Goal: Task Accomplishment & Management: Complete application form

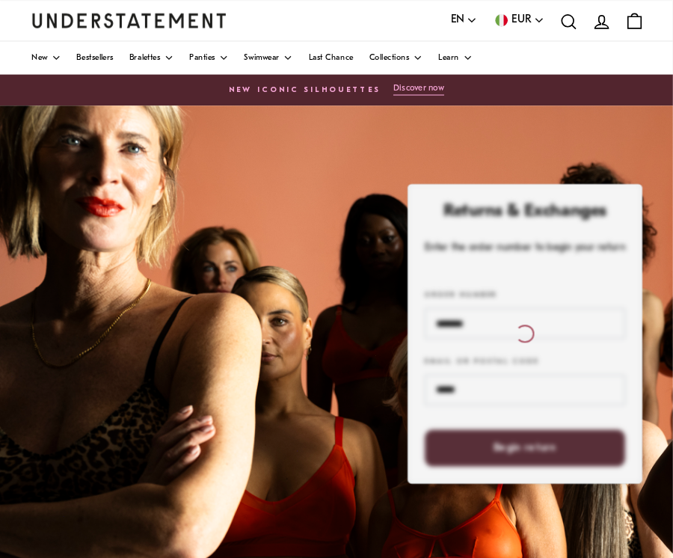
scroll to position [4, 0]
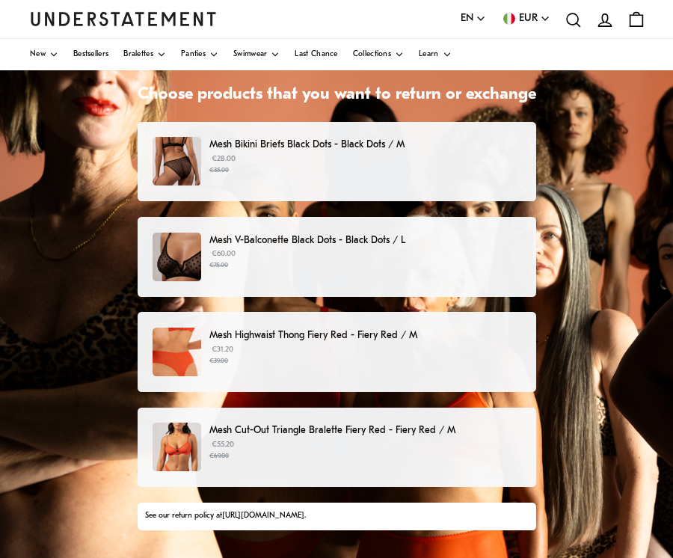
scroll to position [94, 0]
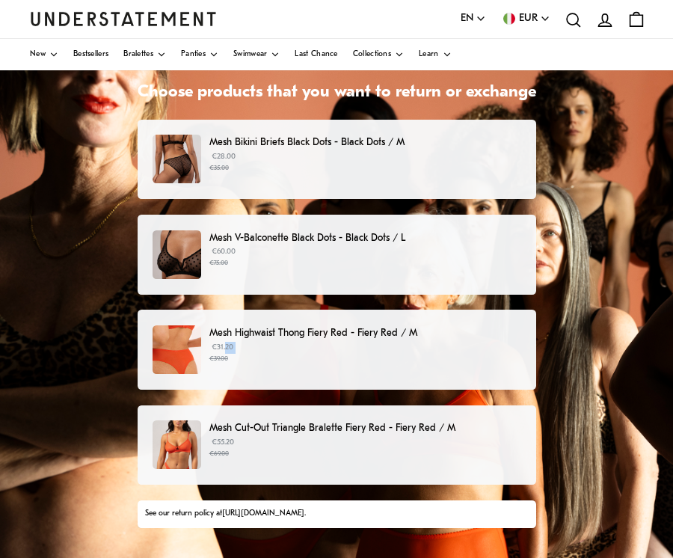
click at [577, 406] on div "Choose products that you want to return or exchange Mesh Bikini Briefs Black Do…" at bounding box center [336, 381] width 673 height 748
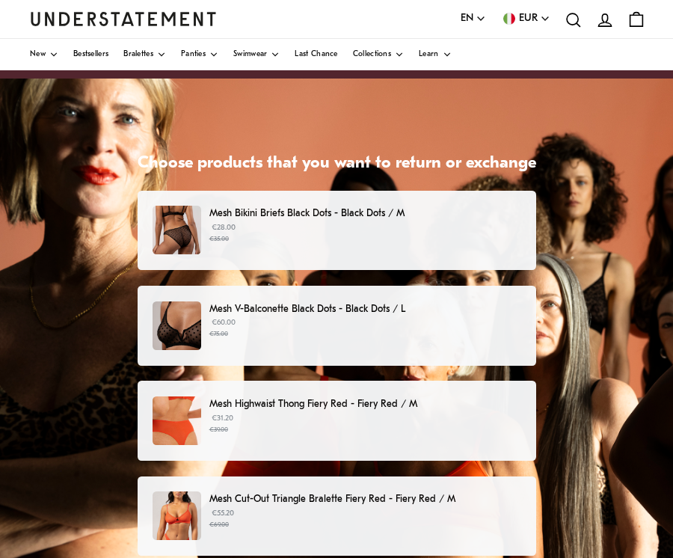
scroll to position [28, 0]
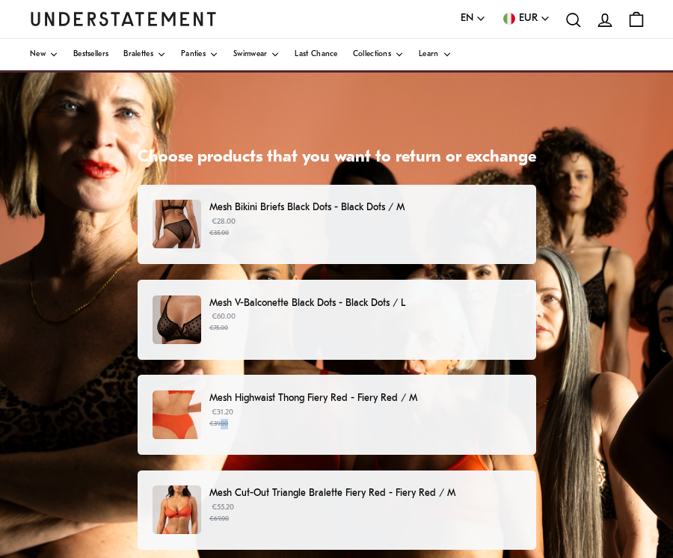
click at [419, 516] on small "€69.00" at bounding box center [364, 519] width 311 height 10
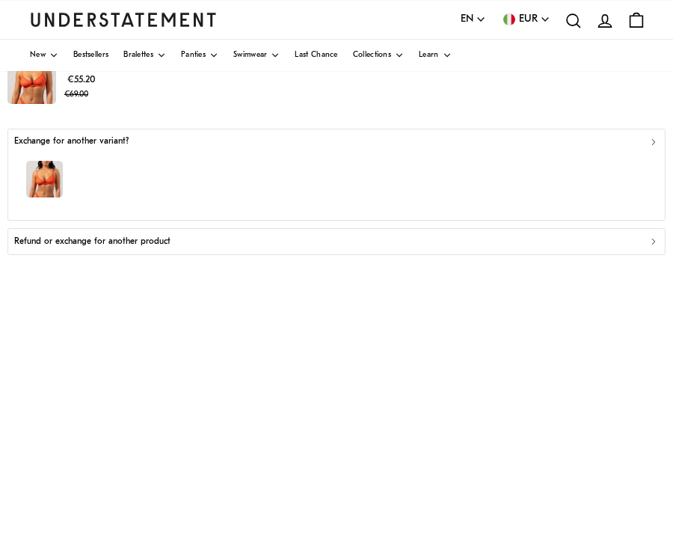
click at [643, 167] on div "button" at bounding box center [336, 181] width 645 height 65
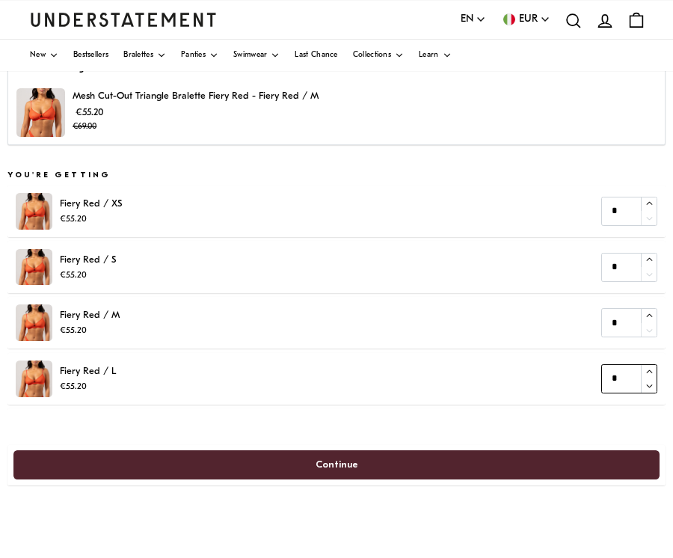
type input "*"
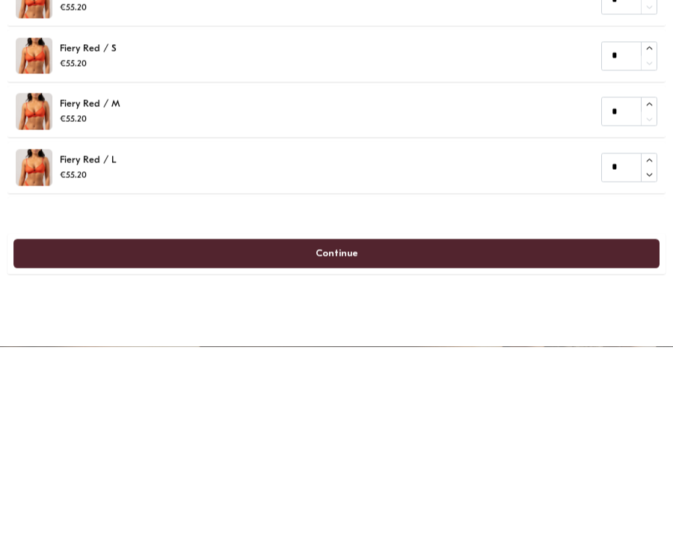
click at [488, 451] on span "Continue" at bounding box center [337, 465] width 614 height 28
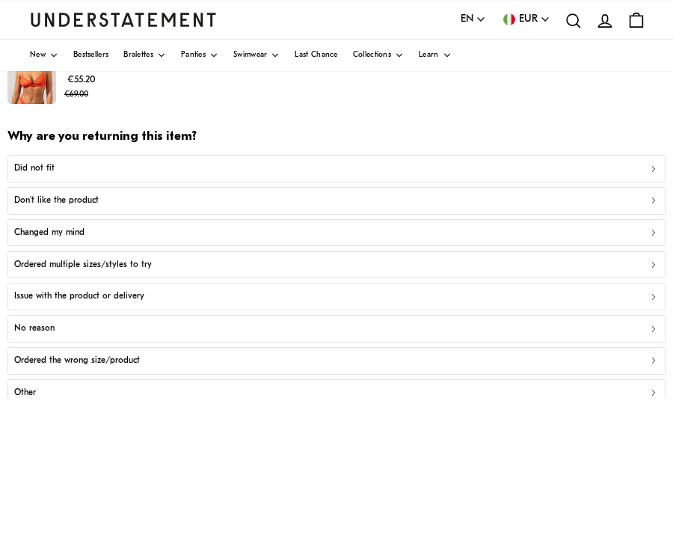
click at [643, 361] on icon "button" at bounding box center [654, 360] width 10 height 10
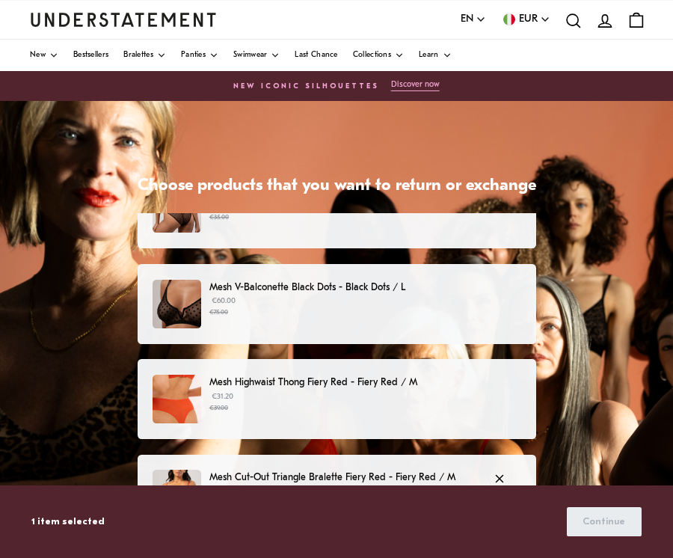
scroll to position [56, 0]
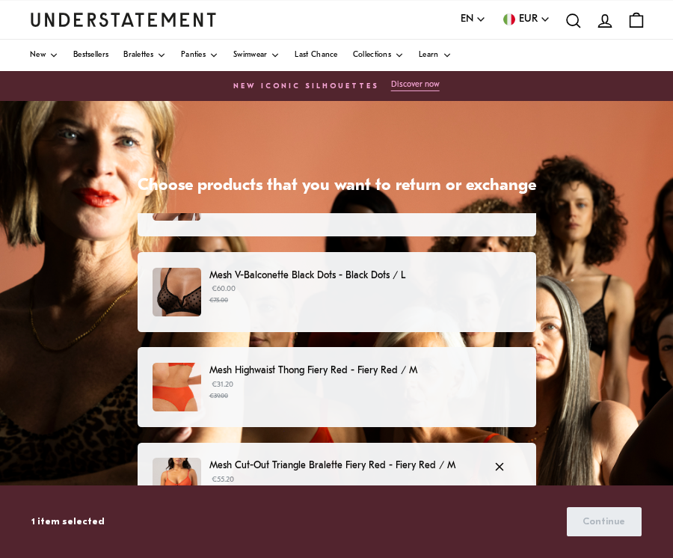
click at [183, 394] on img at bounding box center [177, 387] width 49 height 49
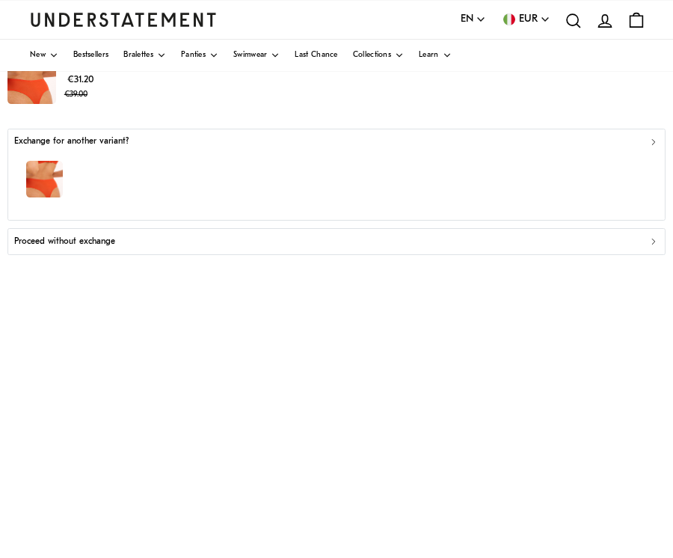
click at [643, 139] on icon "button" at bounding box center [654, 142] width 10 height 10
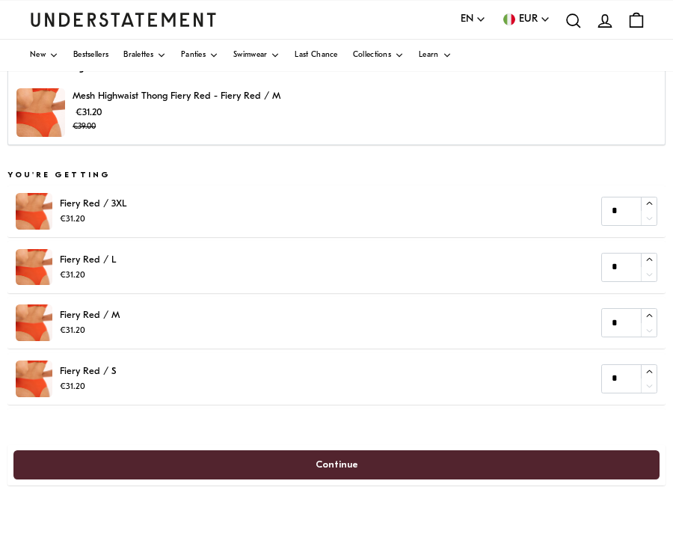
click at [37, 115] on img at bounding box center [40, 112] width 49 height 49
click at [55, 110] on img at bounding box center [40, 112] width 49 height 49
click at [30, 114] on img at bounding box center [40, 112] width 49 height 49
click at [33, 100] on img at bounding box center [40, 112] width 49 height 49
click at [553, 105] on div "Mesh Highwaist Thong Fiery Red - Fiery Red / M €31.20 €39.00" at bounding box center [336, 112] width 640 height 49
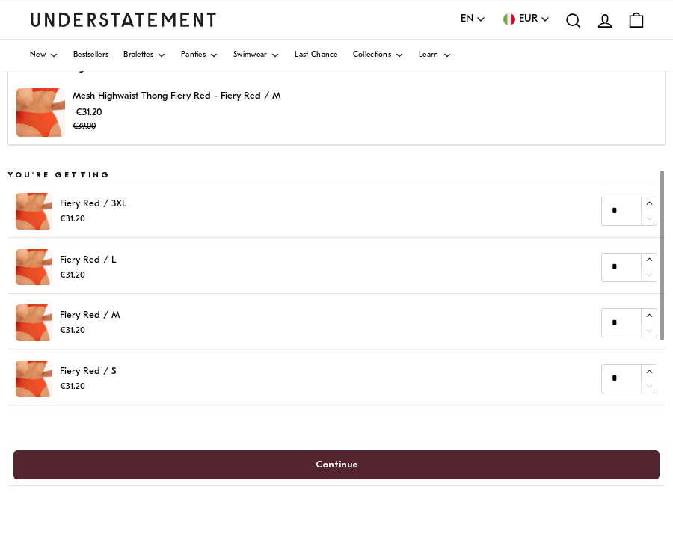
click at [517, 104] on div "Mesh Highwaist Thong Fiery Red - Fiery Red / M €31.20 €39.00" at bounding box center [336, 112] width 640 height 49
click at [51, 111] on img at bounding box center [40, 112] width 49 height 49
click at [39, 114] on img at bounding box center [40, 112] width 49 height 49
click at [44, 105] on img at bounding box center [40, 112] width 49 height 49
click at [373, 448] on div "Continue" at bounding box center [336, 465] width 658 height 41
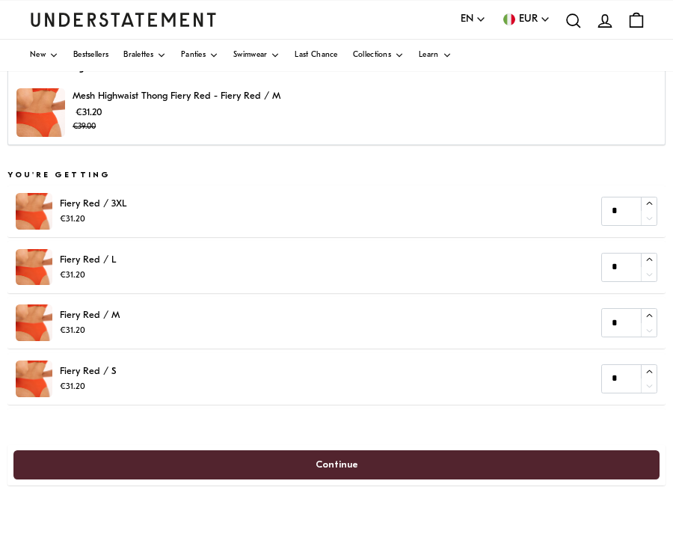
click at [386, 450] on div "Continue" at bounding box center [336, 465] width 658 height 41
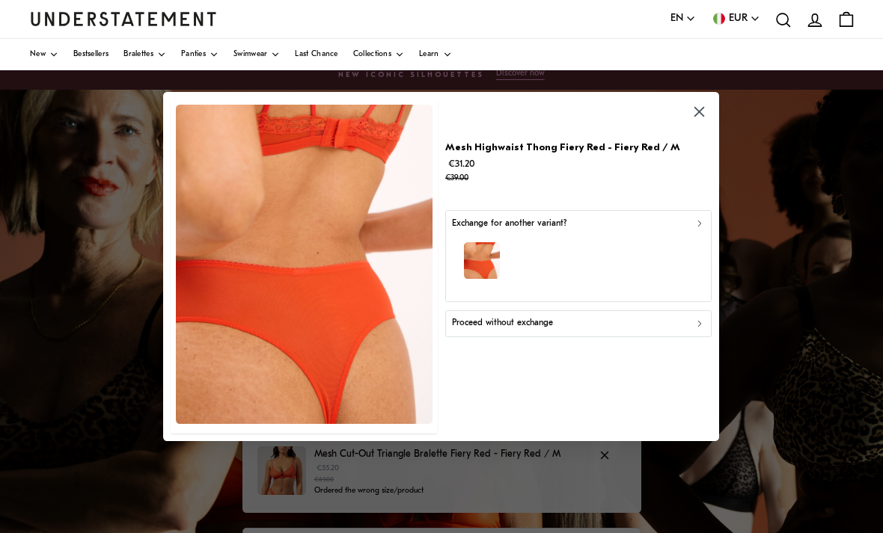
scroll to position [37, 0]
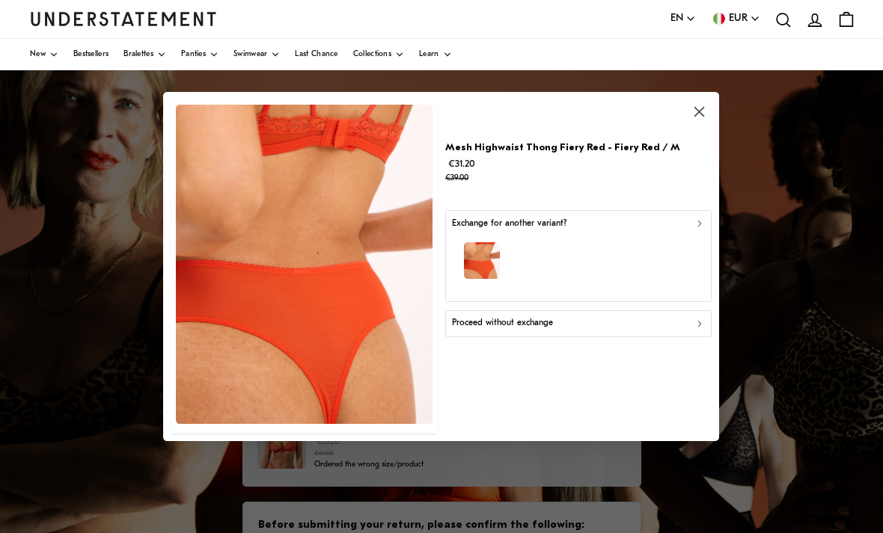
click at [643, 319] on div "Proceed without exchange" at bounding box center [579, 323] width 254 height 14
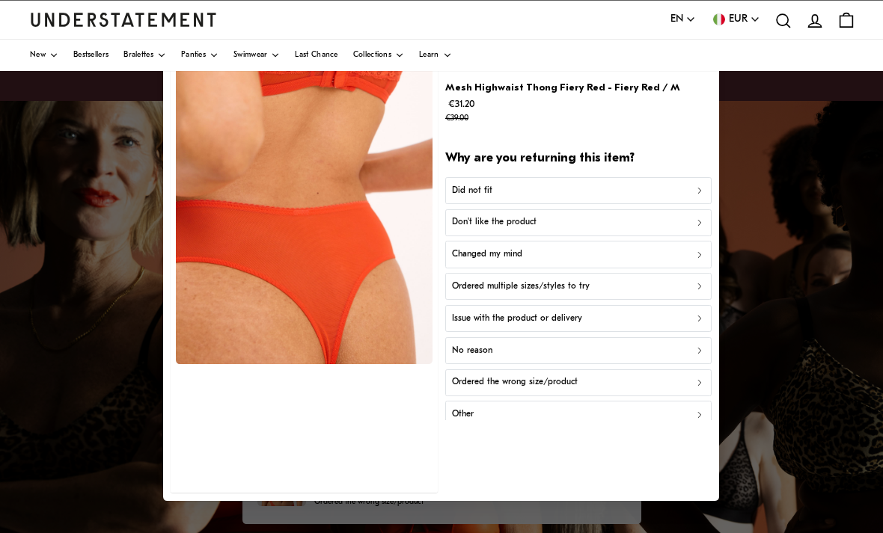
click at [637, 257] on div "Changed my mind" at bounding box center [579, 255] width 254 height 14
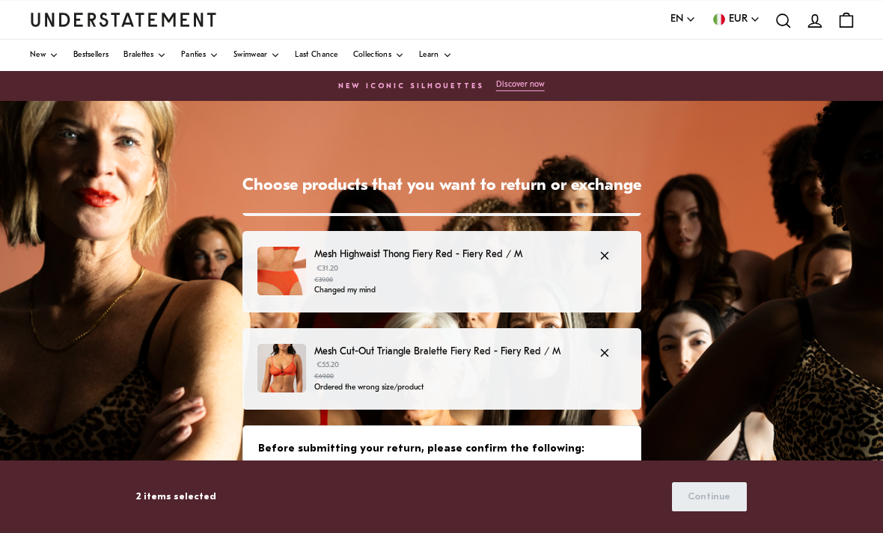
scroll to position [171, 0]
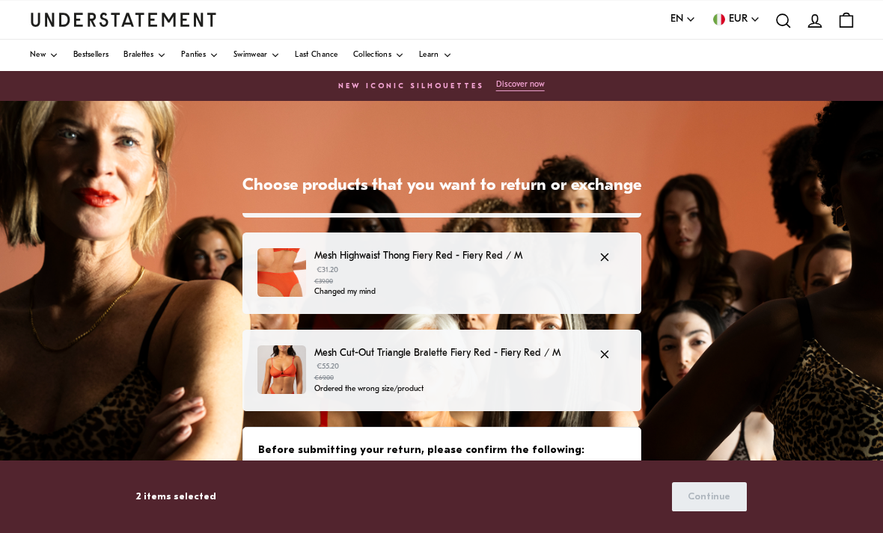
click at [269, 358] on img at bounding box center [281, 370] width 49 height 49
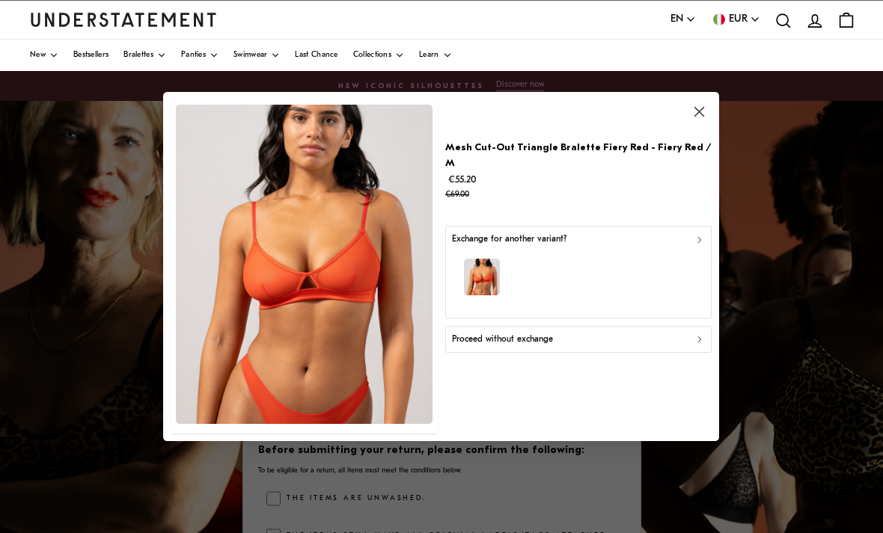
click at [608, 357] on div "Mesh Cut-Out Triangle Bralette Fiery Red - Fiery Red / M €55.20 €69.00 Exchange…" at bounding box center [578, 267] width 266 height 334
click at [617, 364] on div "Mesh Cut-Out Triangle Bralette Fiery Red - Fiery Red / M €55.20 €69.00 Exchange…" at bounding box center [578, 267] width 266 height 334
click at [643, 358] on div "Mesh Cut-Out Triangle Bralette Fiery Red - Fiery Red / M €55.20 €69.00 Exchange…" at bounding box center [578, 267] width 266 height 334
click at [551, 361] on div "Mesh Cut-Out Triangle Bralette Fiery Red - Fiery Red / M €55.20 €69.00 Exchange…" at bounding box center [578, 267] width 266 height 334
click at [643, 364] on div "Mesh Cut-Out Triangle Bralette Fiery Red - Fiery Red / M €55.20 €69.00 Exchange…" at bounding box center [578, 267] width 266 height 334
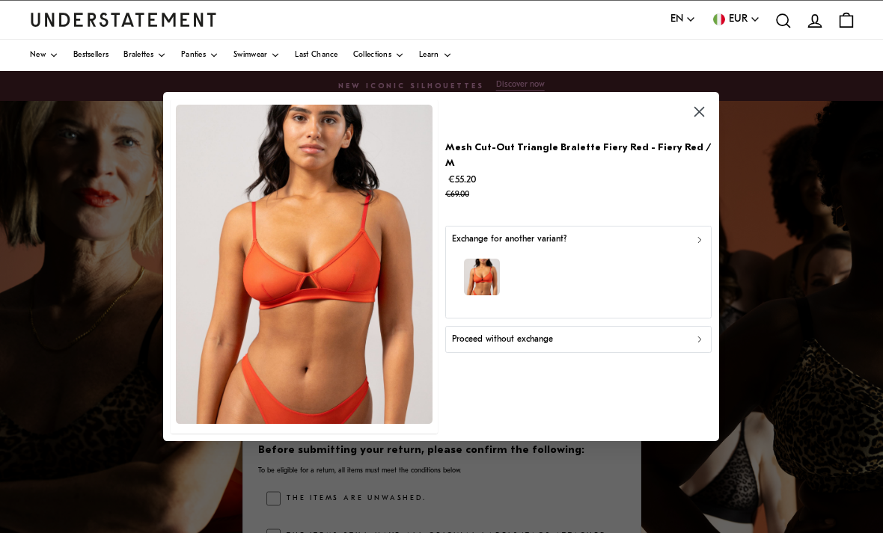
click at [487, 290] on div "button" at bounding box center [579, 279] width 254 height 65
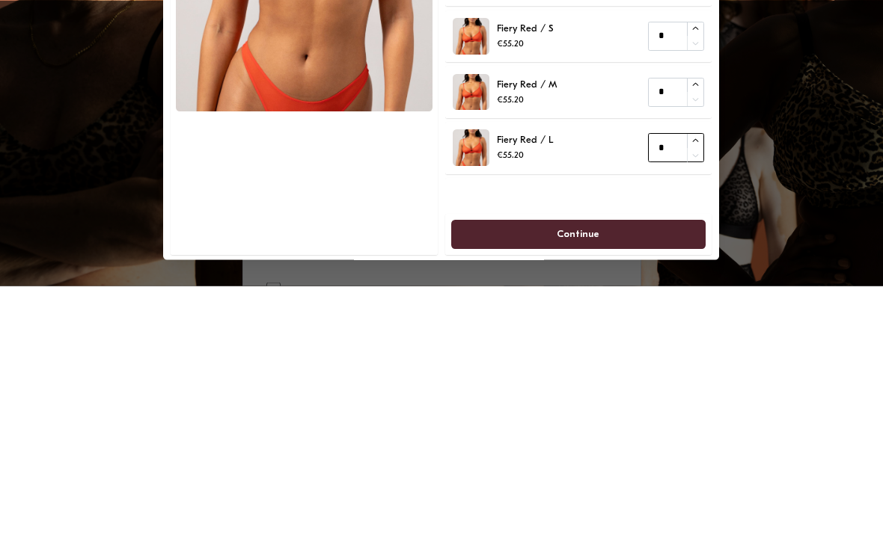
type input "*"
click at [643, 170] on div at bounding box center [441, 266] width 883 height 533
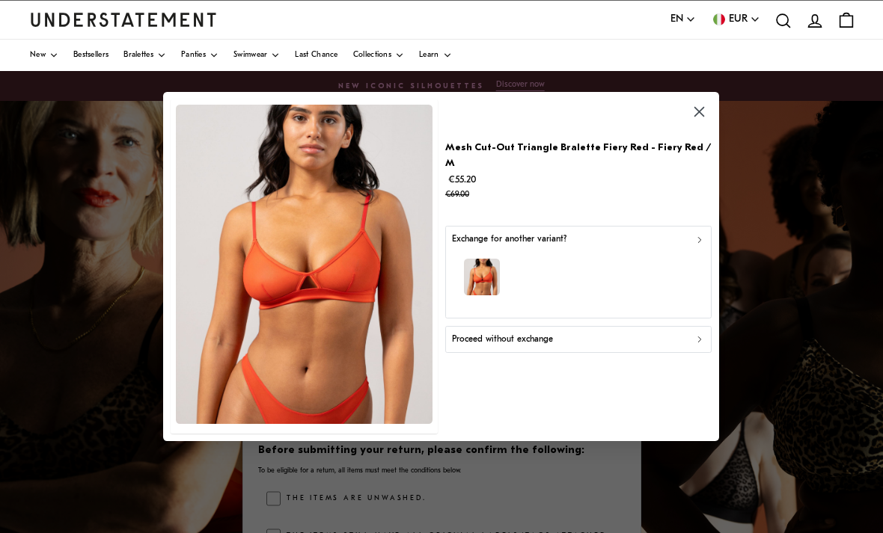
click at [622, 333] on div "Proceed without exchange" at bounding box center [579, 340] width 254 height 14
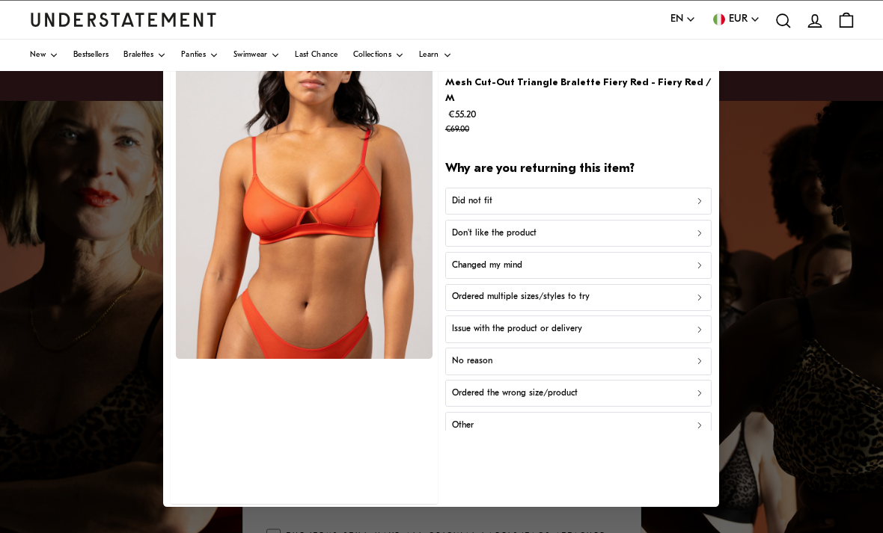
click at [643, 188] on button "Did not fit" at bounding box center [578, 201] width 266 height 27
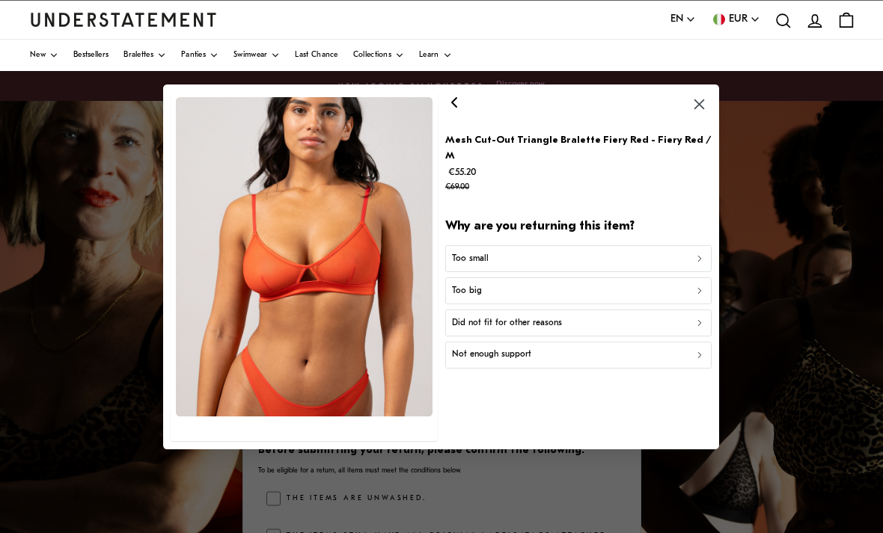
click at [643, 349] on icon "button" at bounding box center [700, 354] width 10 height 10
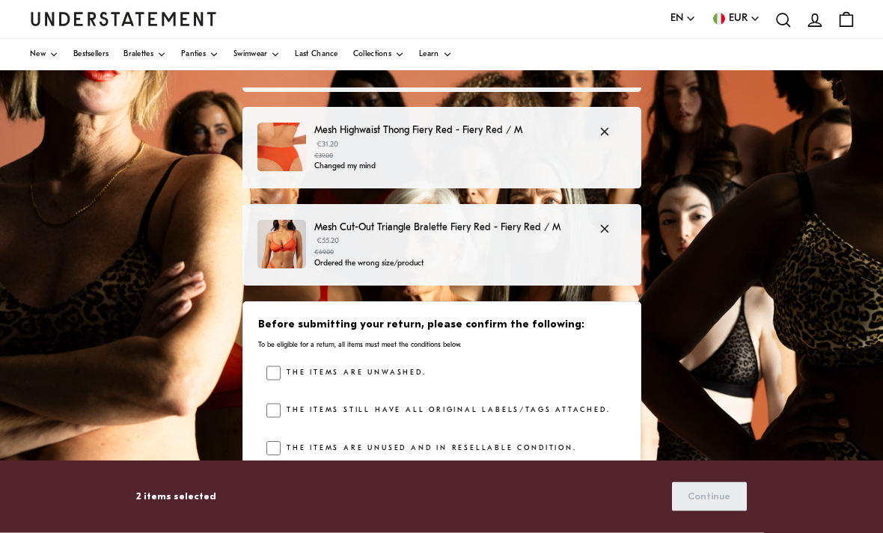
scroll to position [126, 0]
click at [281, 366] on label "The items are unwashed." at bounding box center [353, 373] width 145 height 15
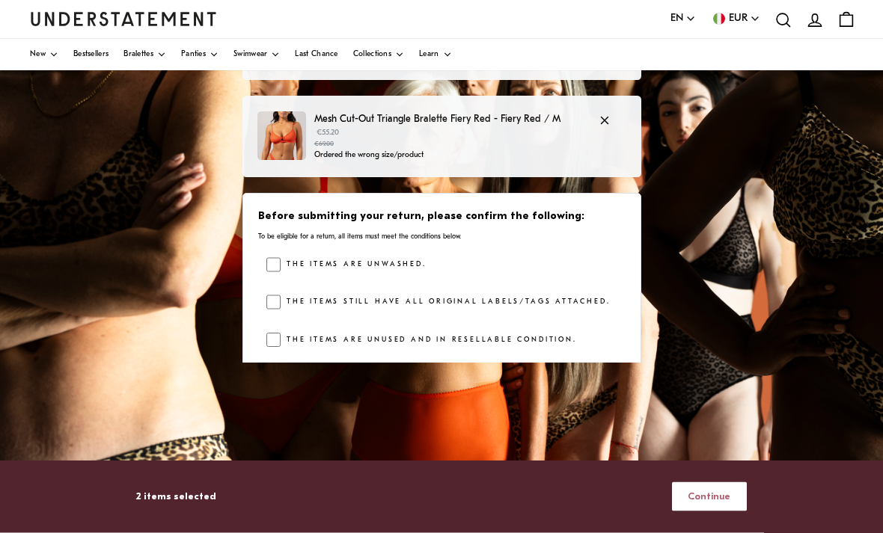
scroll to position [268, 0]
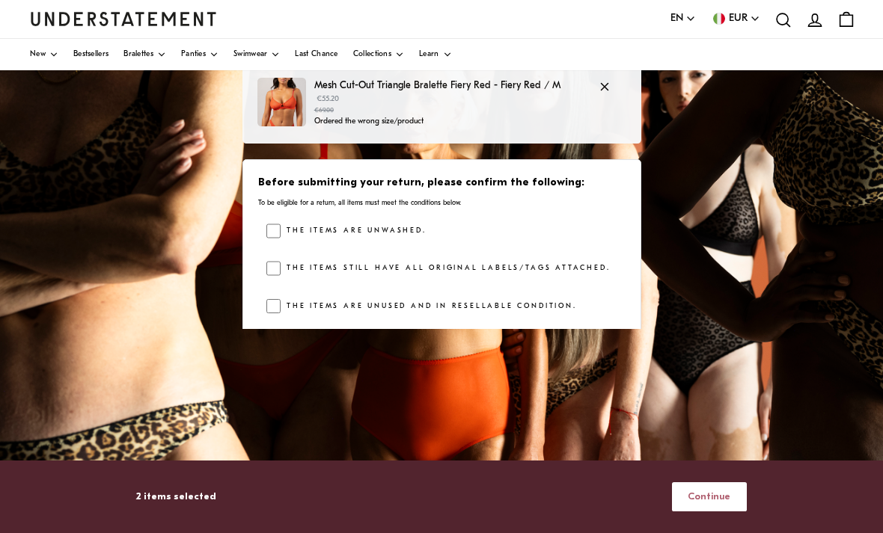
click at [643, 511] on span "Continue" at bounding box center [709, 497] width 43 height 28
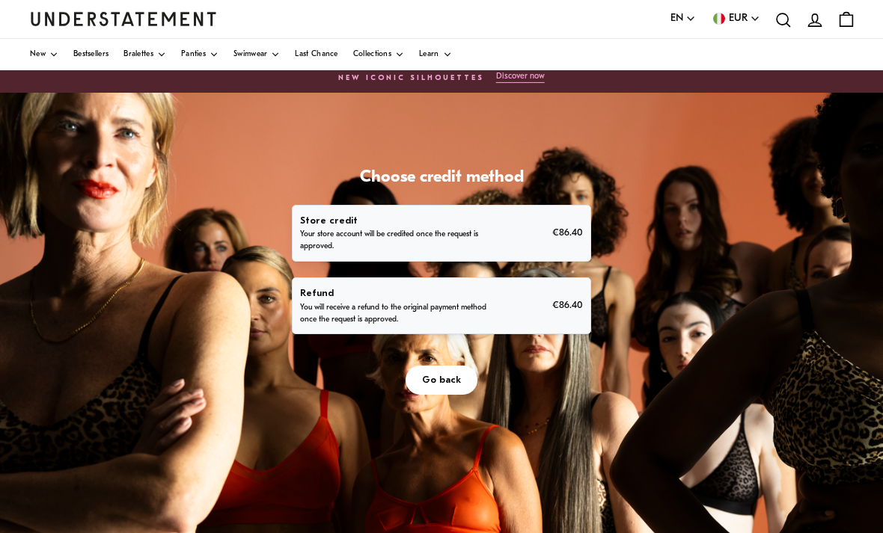
scroll to position [7, 0]
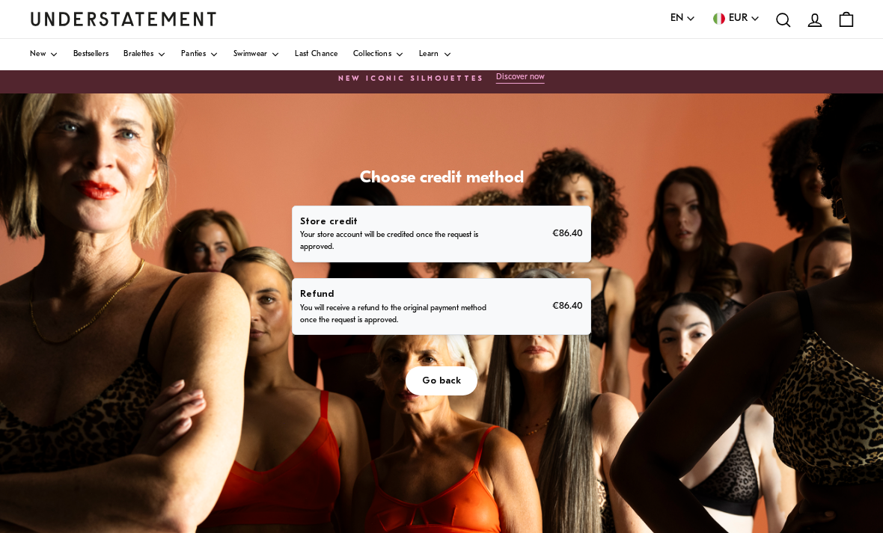
click at [475, 312] on p "You will receive a refund to the original payment method once the request is ap…" at bounding box center [394, 316] width 189 height 24
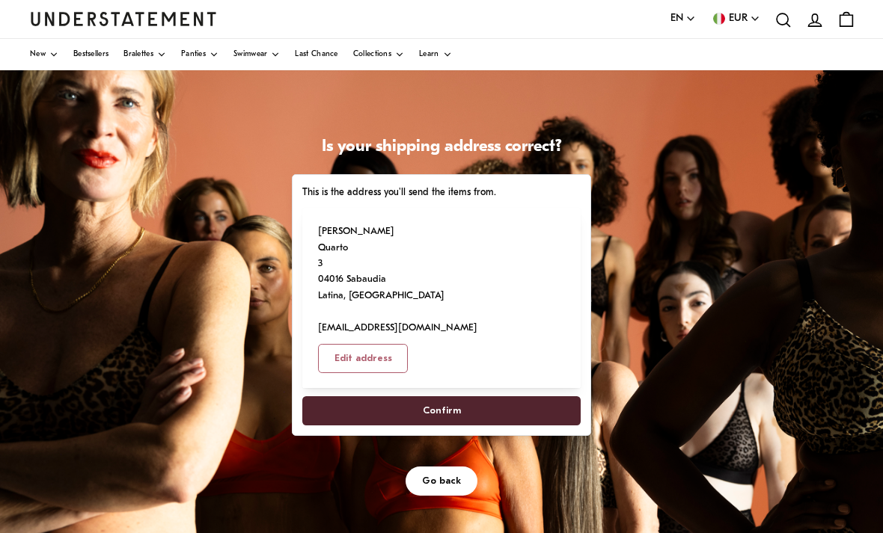
scroll to position [41, 0]
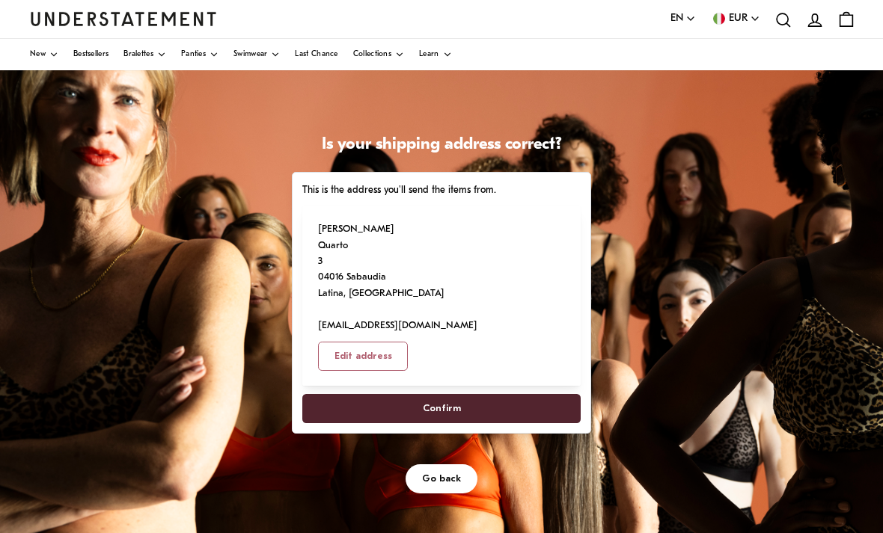
click at [521, 395] on span "Confirm" at bounding box center [441, 409] width 245 height 28
select select "**"
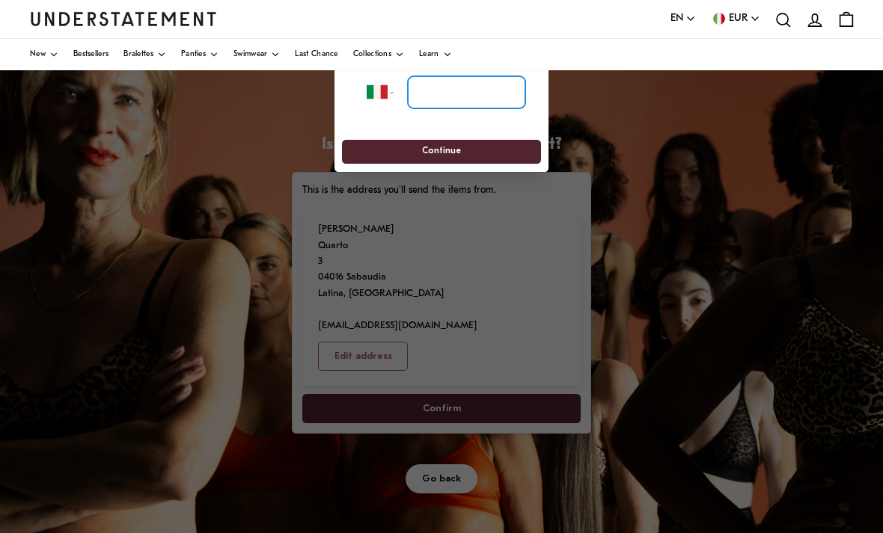
click at [450, 92] on input "tel" at bounding box center [466, 92] width 117 height 33
type input "**********"
click at [510, 150] on span "Continue" at bounding box center [440, 152] width 171 height 23
click at [489, 147] on span "Continue" at bounding box center [440, 152] width 171 height 23
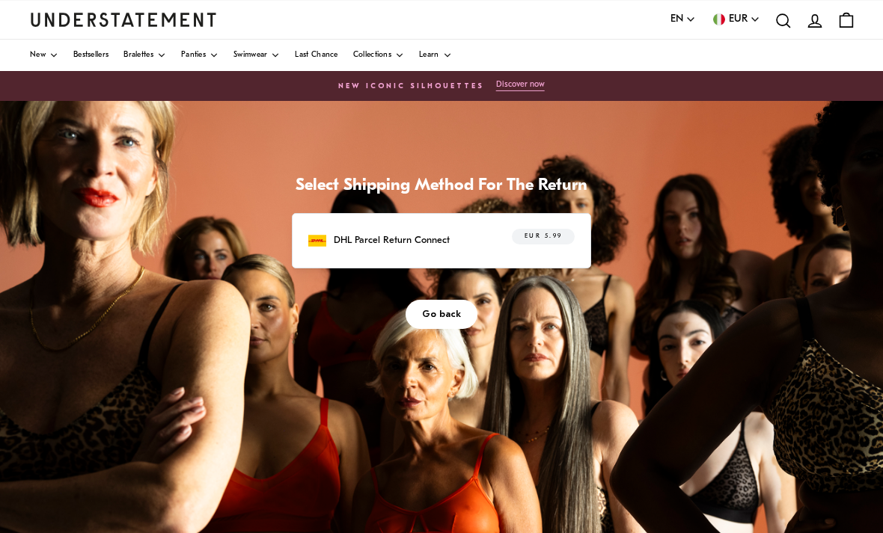
click at [643, 405] on div "Select Shipping Method For The Return DHL Parcel Return Connect EUR 5.99 Go bac…" at bounding box center [441, 475] width 883 height 748
click at [462, 241] on div "DHL Parcel Return Connect EUR 5.99" at bounding box center [441, 240] width 266 height 23
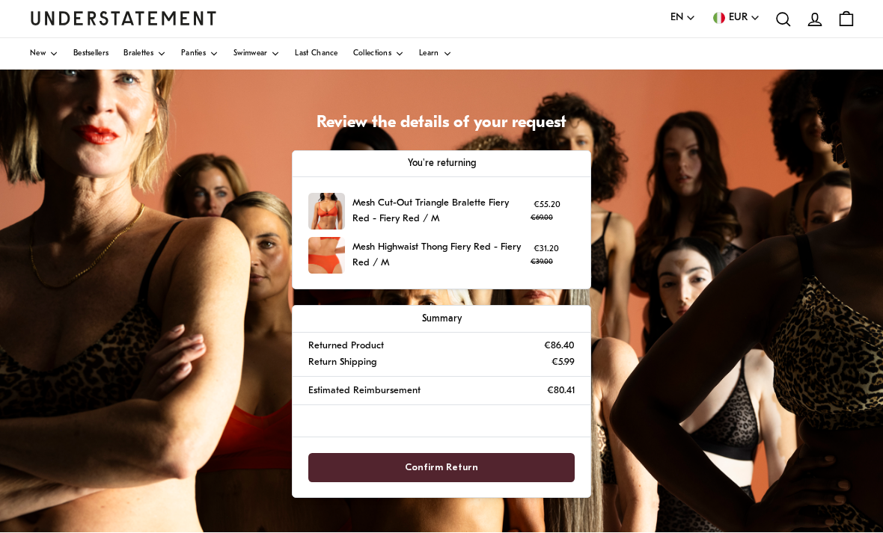
scroll to position [63, 0]
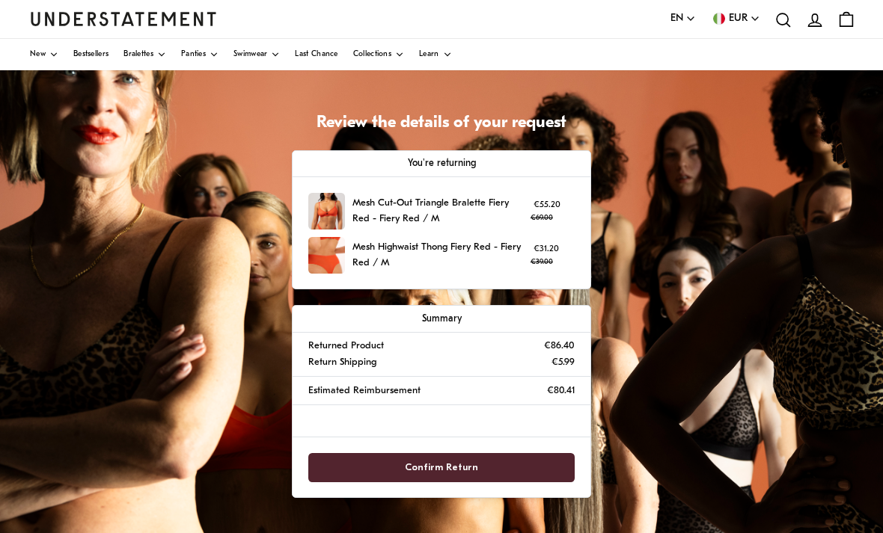
click at [477, 460] on span "Confirm Return" at bounding box center [442, 468] width 234 height 28
click at [474, 465] on span "Confirm Return" at bounding box center [441, 468] width 73 height 28
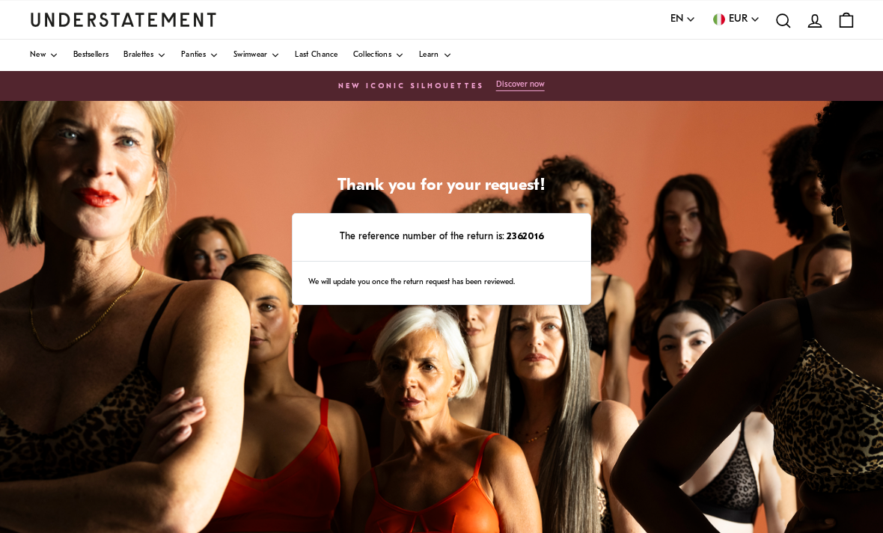
click at [489, 226] on div "The reference number of the return is: 2362016" at bounding box center [442, 238] width 298 height 48
click at [504, 246] on div "The reference number of the return is: 2362016" at bounding box center [442, 238] width 298 height 48
click at [432, 275] on div "We will update you once the return request has been reviewed." at bounding box center [442, 283] width 298 height 43
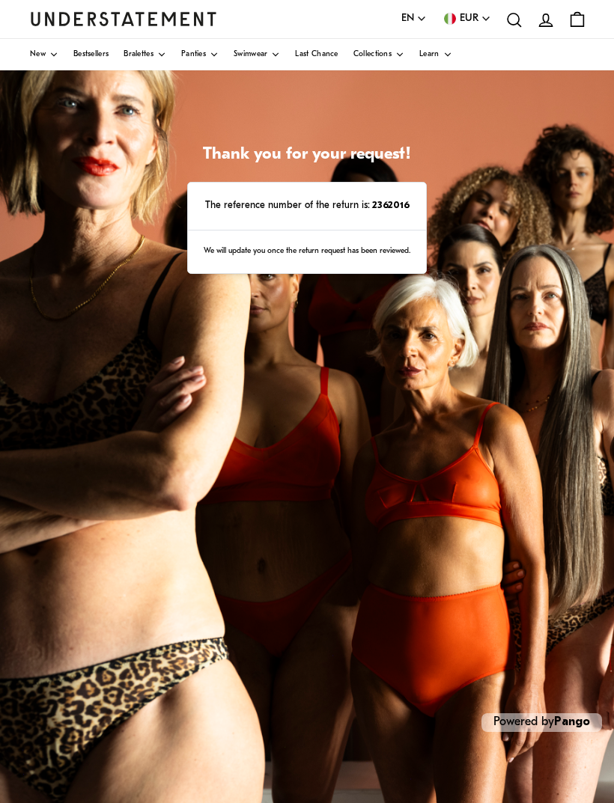
scroll to position [46, 0]
